Goal: Task Accomplishment & Management: Use online tool/utility

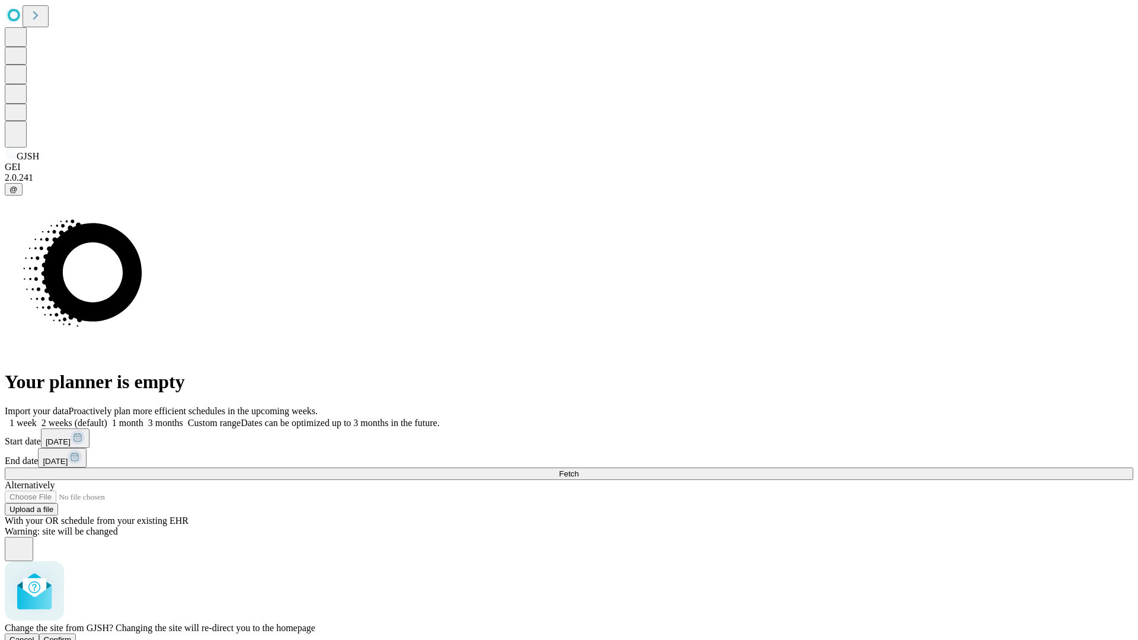
click at [72, 636] on span "Confirm" at bounding box center [58, 640] width 28 height 9
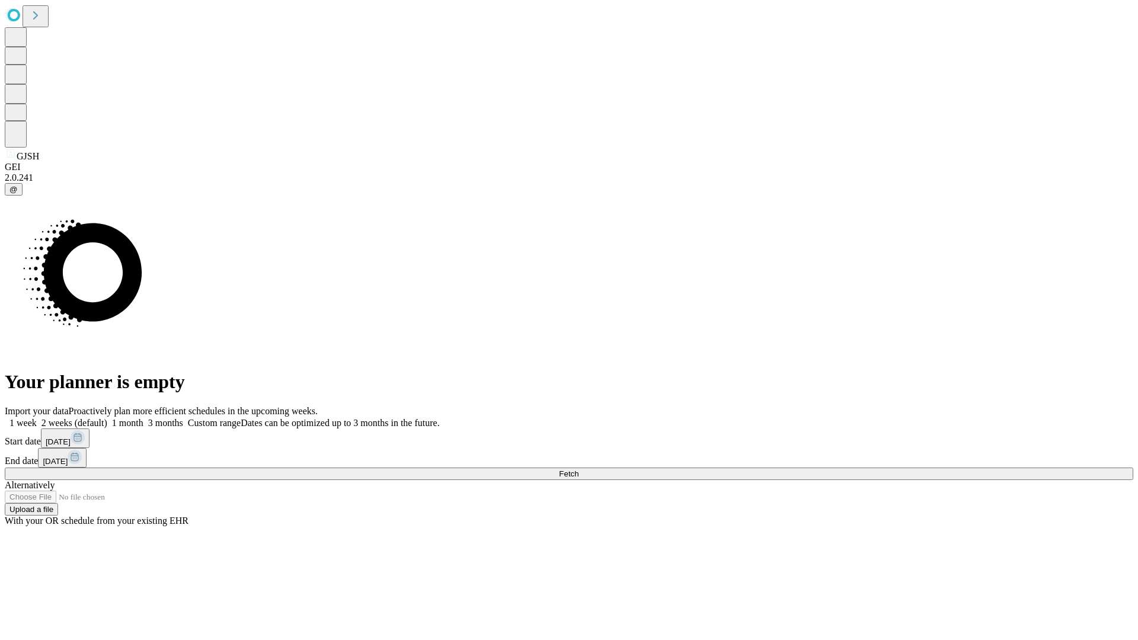
click at [37, 418] on label "1 week" at bounding box center [21, 423] width 32 height 10
click at [579, 470] on span "Fetch" at bounding box center [569, 474] width 20 height 9
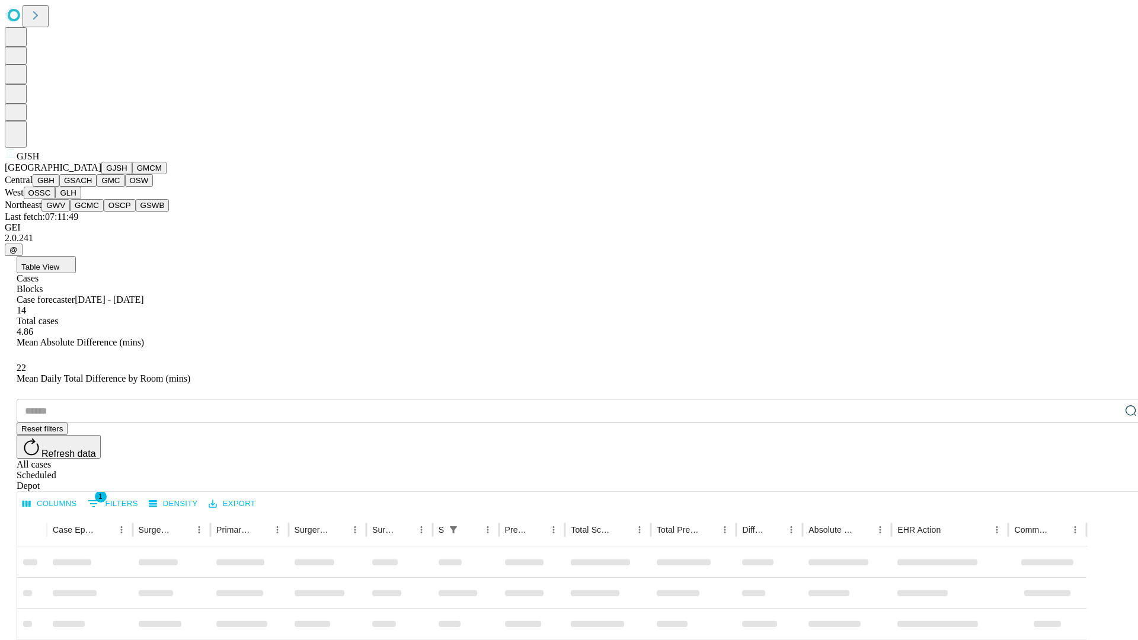
click at [132, 174] on button "GMCM" at bounding box center [149, 168] width 34 height 12
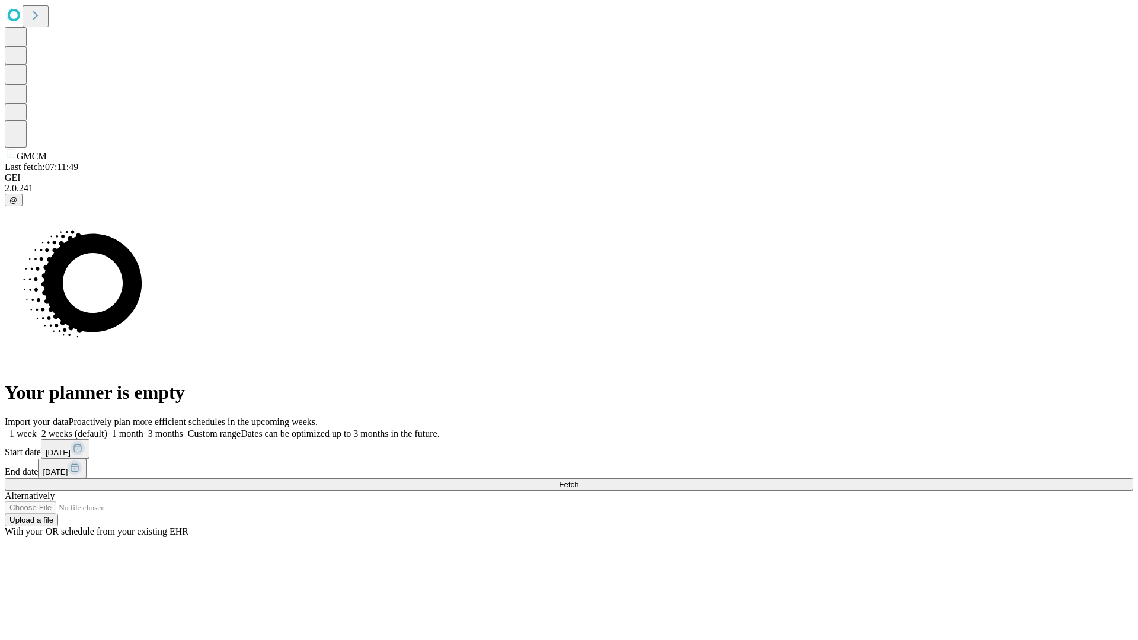
click at [37, 429] on label "1 week" at bounding box center [21, 434] width 32 height 10
click at [579, 480] on span "Fetch" at bounding box center [569, 484] width 20 height 9
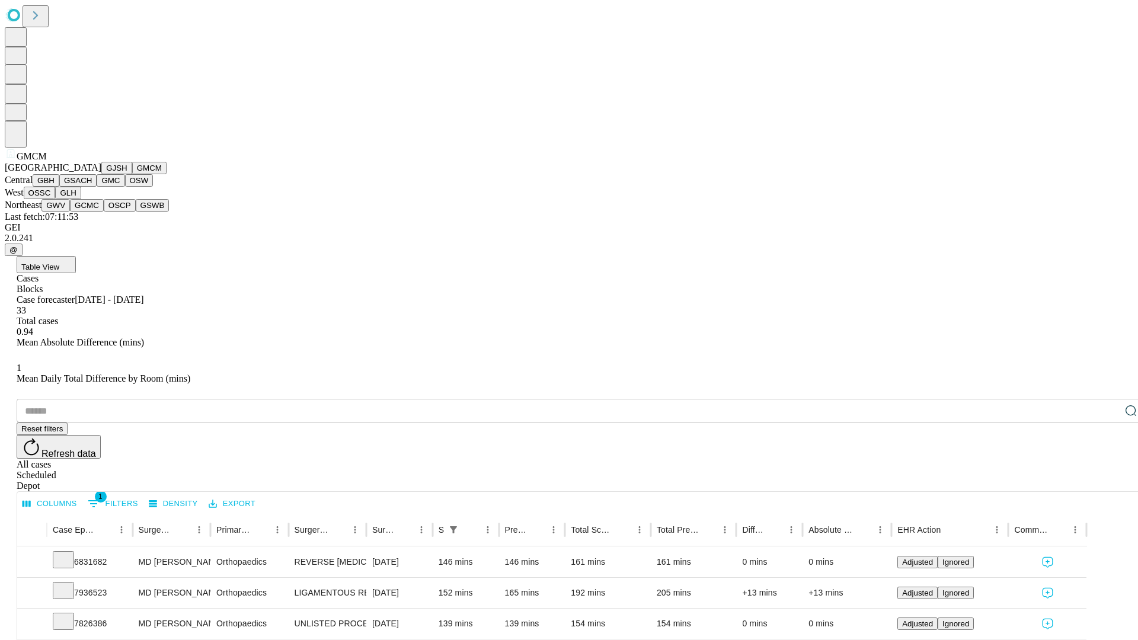
click at [59, 187] on button "GBH" at bounding box center [46, 180] width 27 height 12
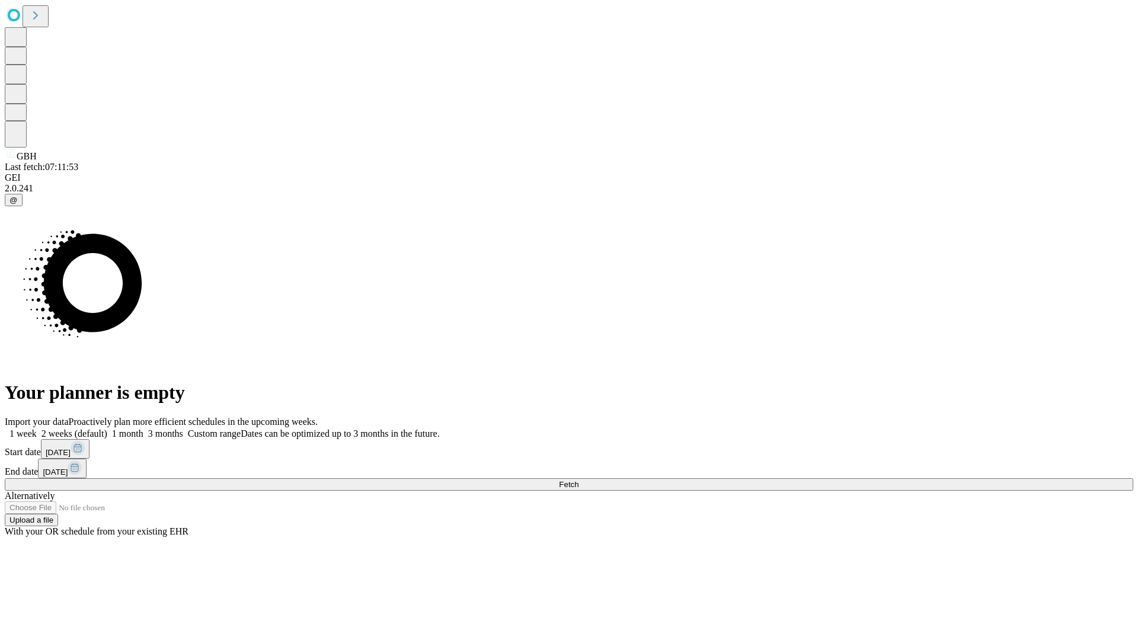
click at [37, 429] on label "1 week" at bounding box center [21, 434] width 32 height 10
click at [579, 480] on span "Fetch" at bounding box center [569, 484] width 20 height 9
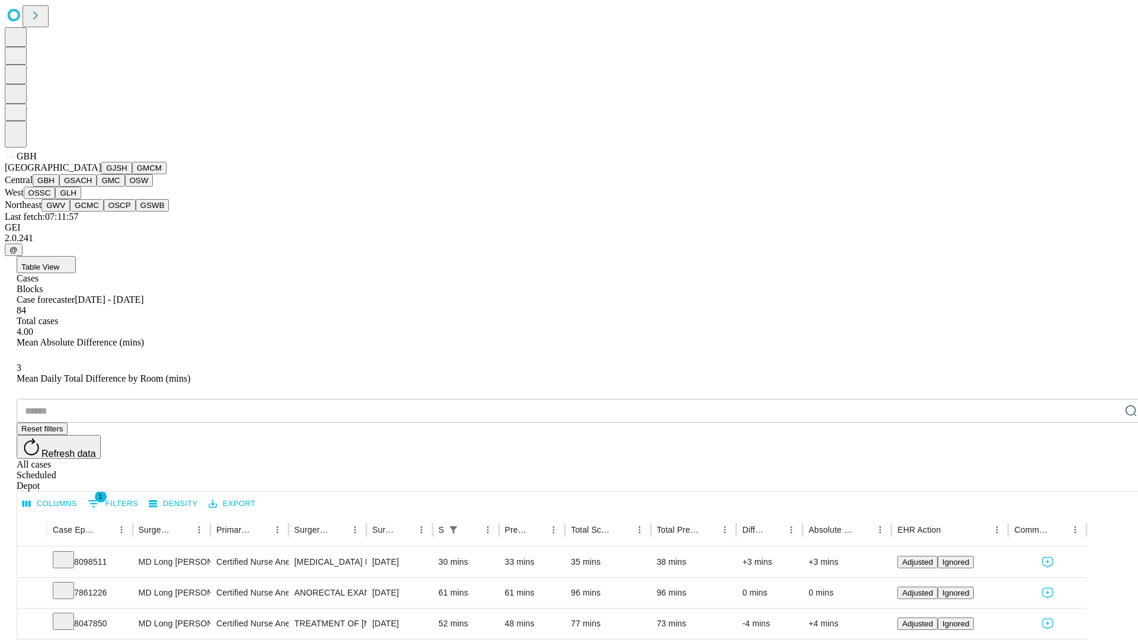
click at [92, 187] on button "GSACH" at bounding box center [77, 180] width 37 height 12
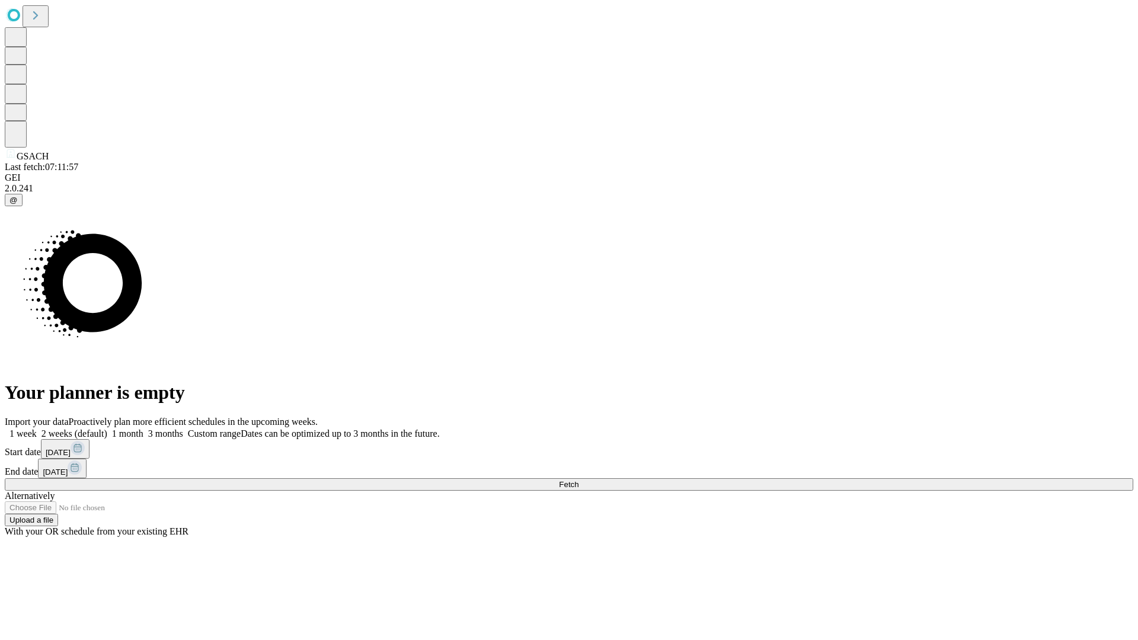
click at [579, 480] on span "Fetch" at bounding box center [569, 484] width 20 height 9
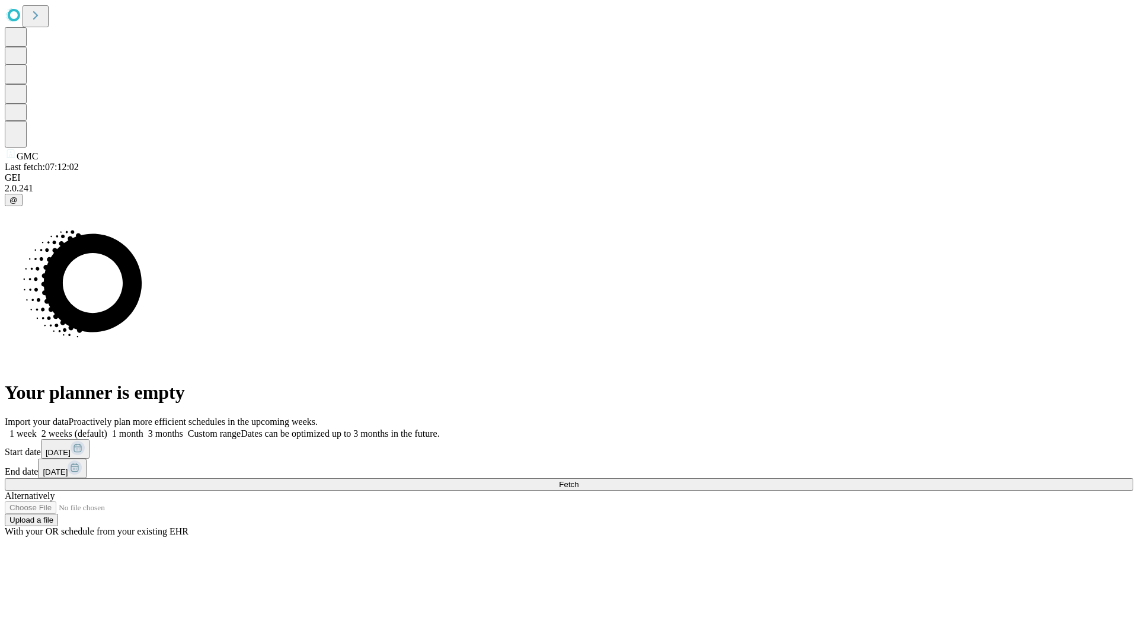
click at [37, 429] on label "1 week" at bounding box center [21, 434] width 32 height 10
click at [579, 480] on span "Fetch" at bounding box center [569, 484] width 20 height 9
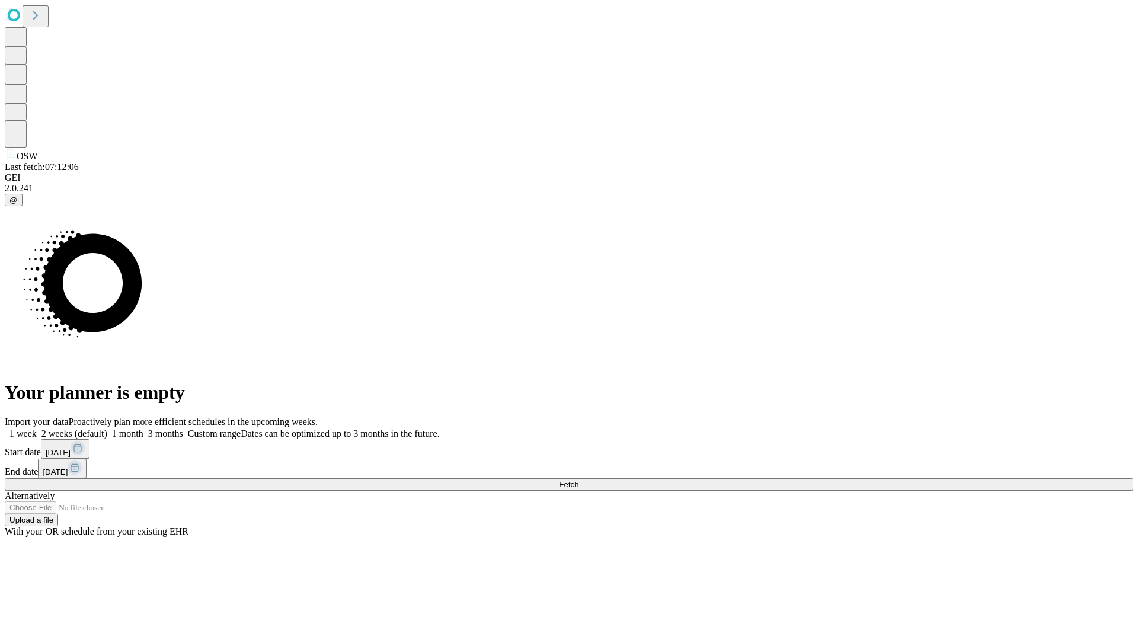
click at [37, 429] on label "1 week" at bounding box center [21, 434] width 32 height 10
click at [579, 480] on span "Fetch" at bounding box center [569, 484] width 20 height 9
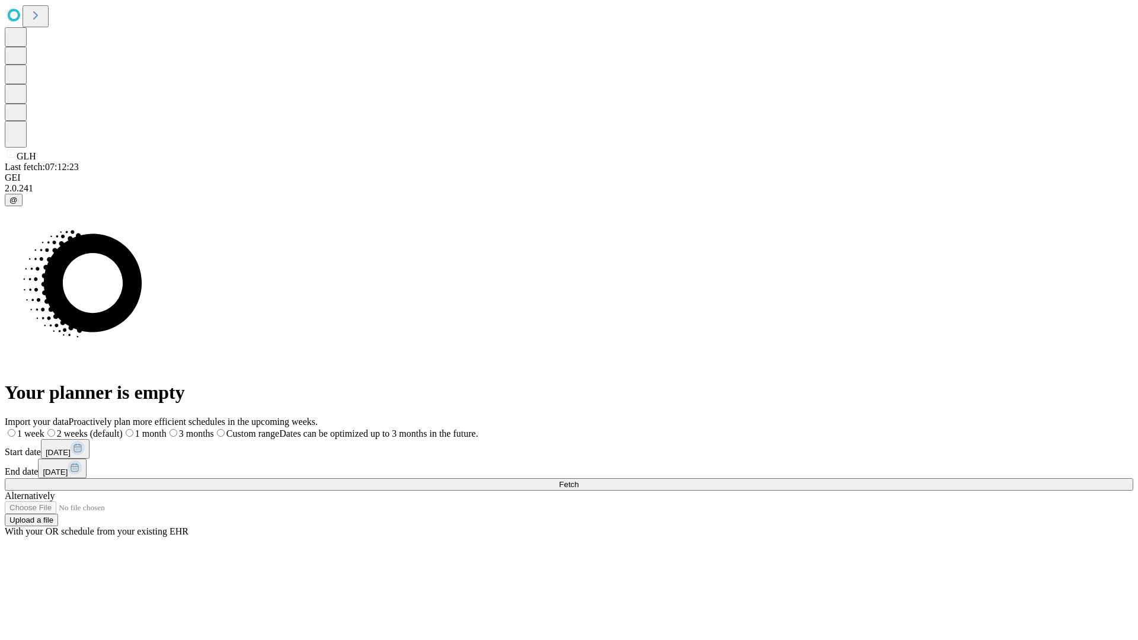
click at [44, 429] on label "1 week" at bounding box center [25, 434] width 40 height 10
click at [579, 480] on span "Fetch" at bounding box center [569, 484] width 20 height 9
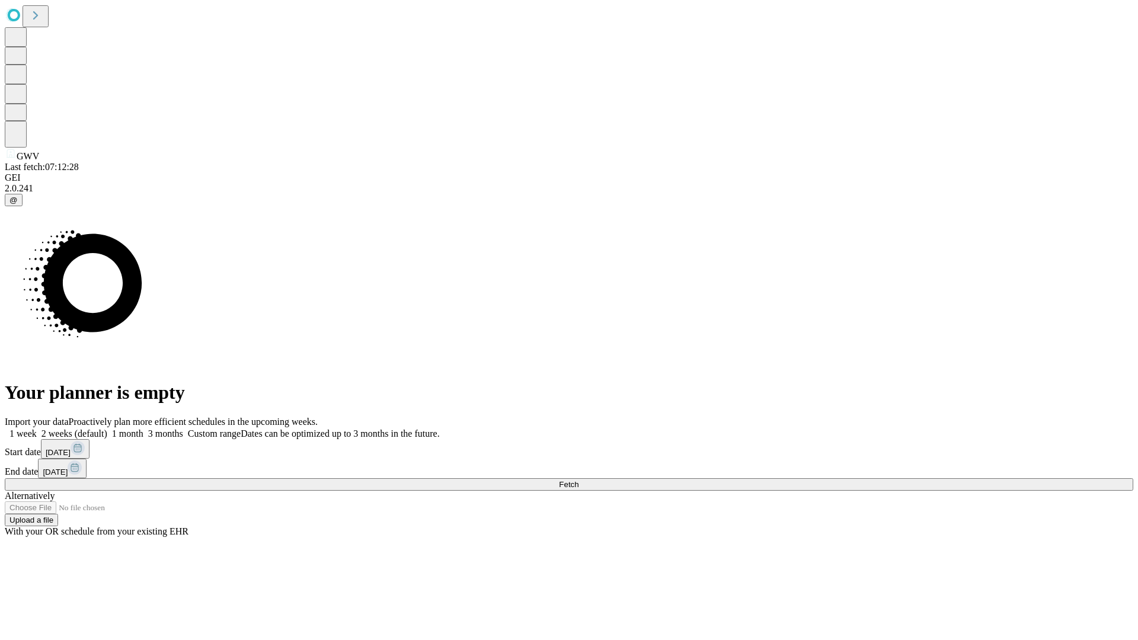
click at [37, 429] on label "1 week" at bounding box center [21, 434] width 32 height 10
click at [579, 480] on span "Fetch" at bounding box center [569, 484] width 20 height 9
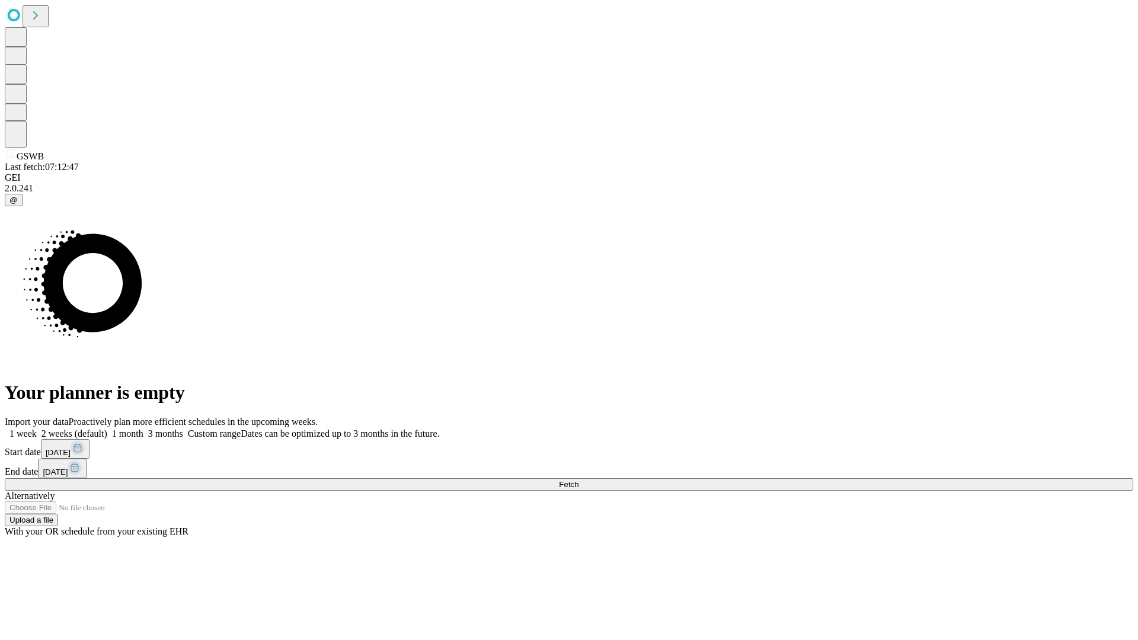
click at [37, 429] on label "1 week" at bounding box center [21, 434] width 32 height 10
click at [579, 480] on span "Fetch" at bounding box center [569, 484] width 20 height 9
